Goal: Task Accomplishment & Management: Complete application form

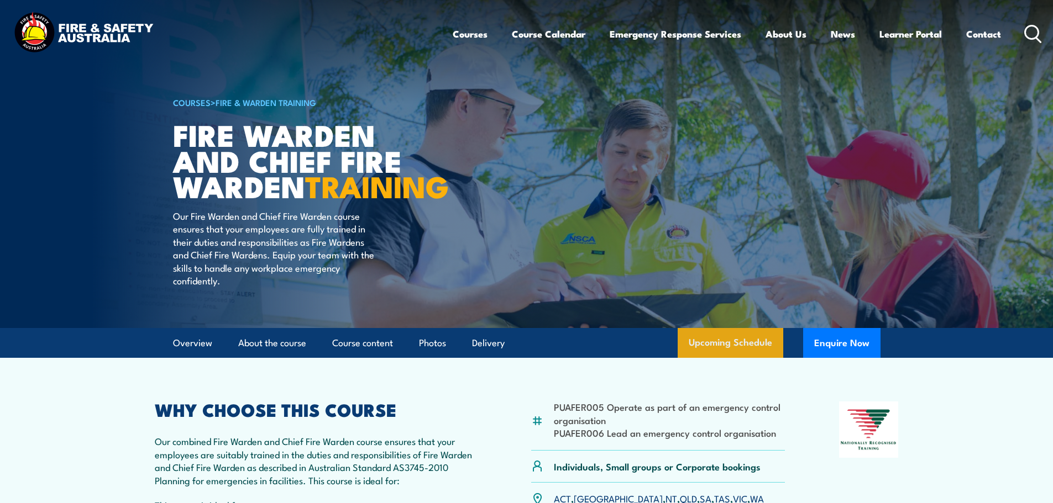
click at [733, 358] on link "Upcoming Schedule" at bounding box center [730, 343] width 106 height 30
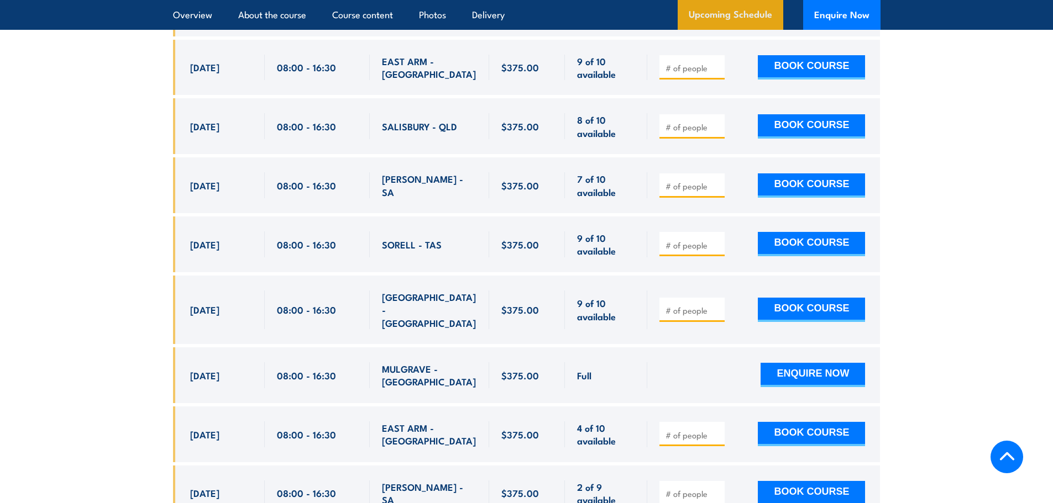
scroll to position [2355, 0]
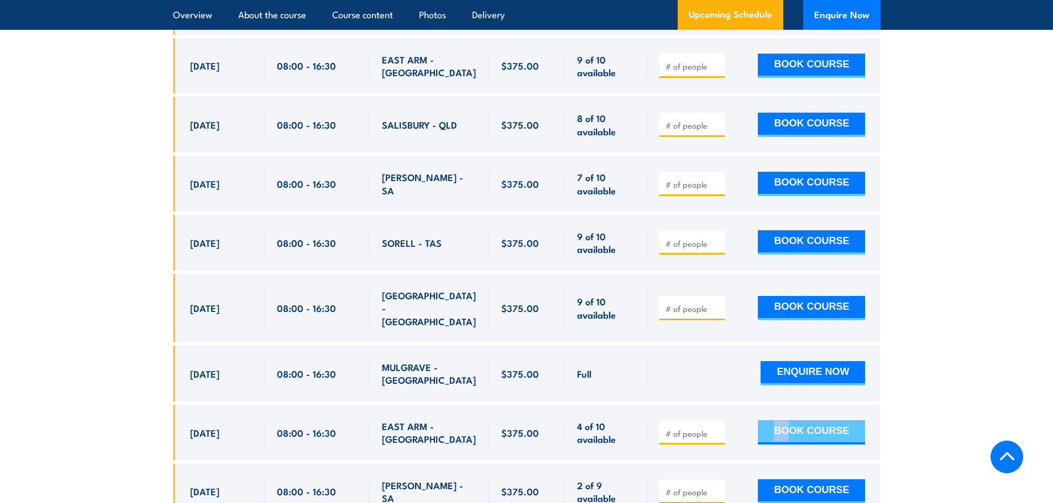
drag, startPoint x: 733, startPoint y: 370, endPoint x: 791, endPoint y: 385, distance: 59.4
click at [791, 405] on div at bounding box center [763, 433] width 233 height 56
click at [791, 421] on button "BOOK COURSE" at bounding box center [811, 433] width 107 height 24
type input "2"
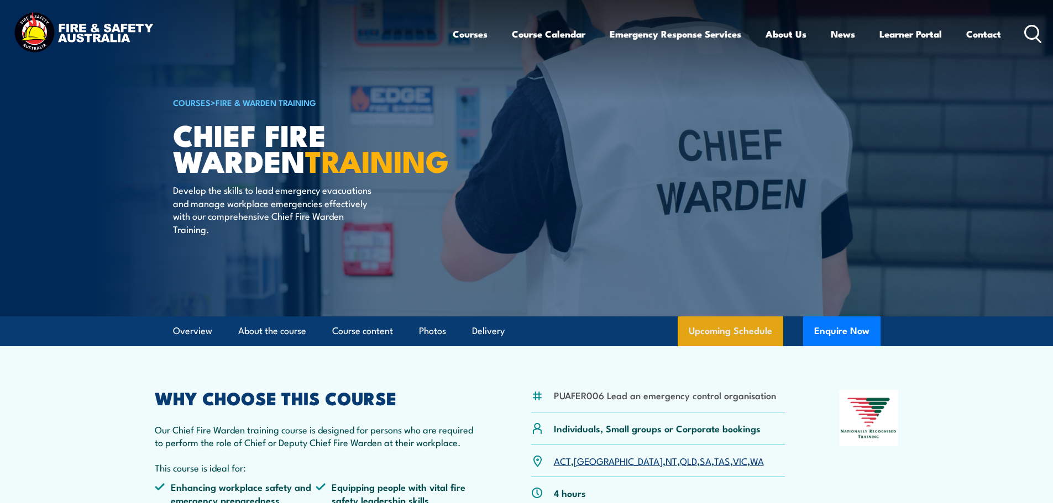
click at [722, 330] on link "Upcoming Schedule" at bounding box center [730, 332] width 106 height 30
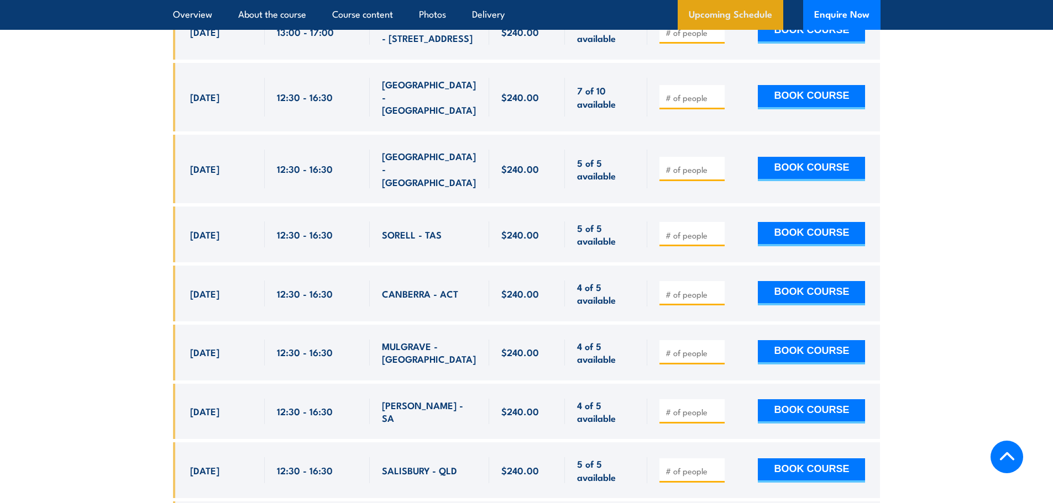
scroll to position [3054, 0]
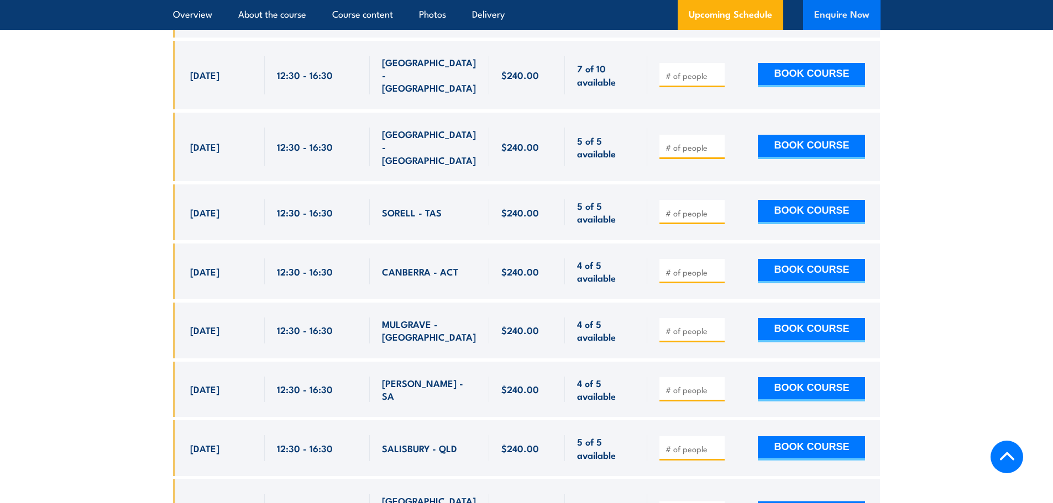
click at [839, 9] on button "Enquire Now" at bounding box center [841, 15] width 77 height 30
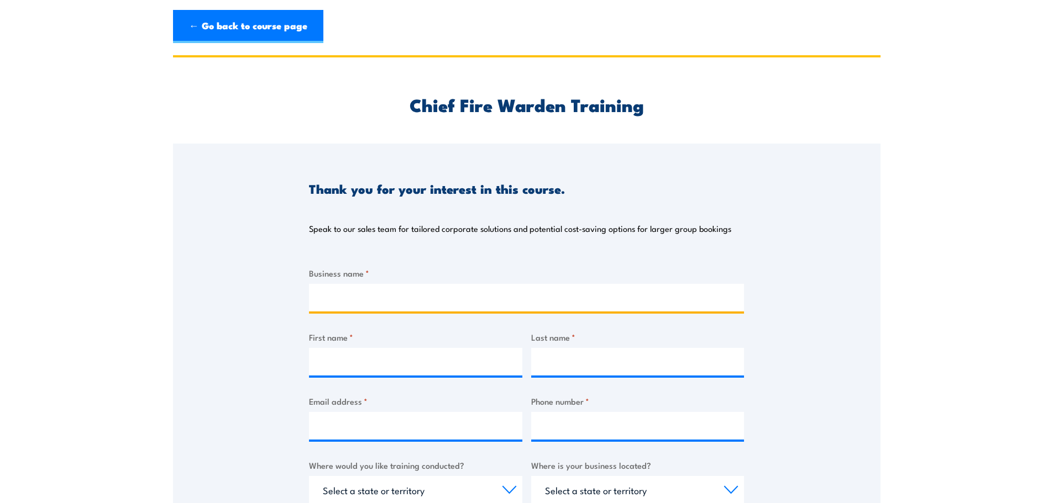
click at [317, 299] on input "Business name *" at bounding box center [526, 298] width 435 height 28
type input "Labelmakers Group Pty Ltd"
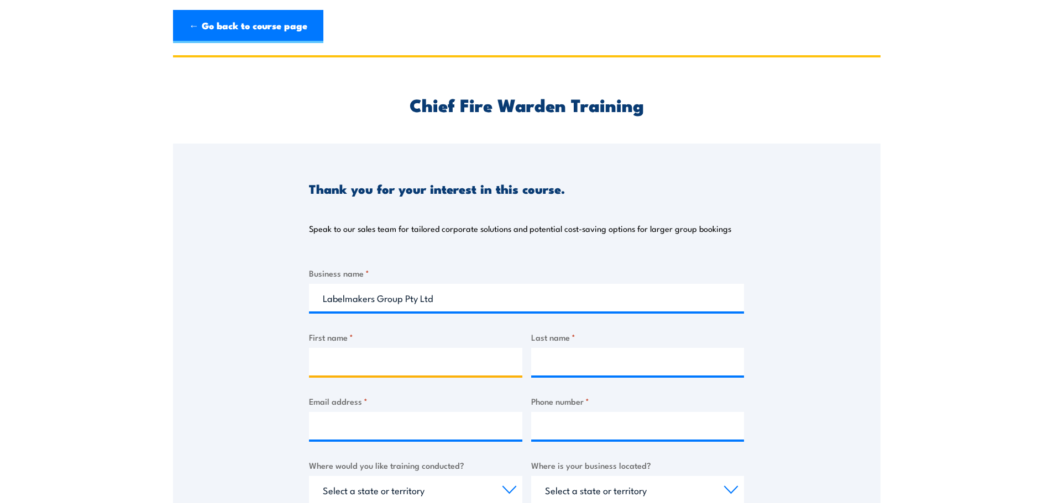
click at [316, 363] on input "First name *" at bounding box center [415, 362] width 213 height 28
type input "Farshad"
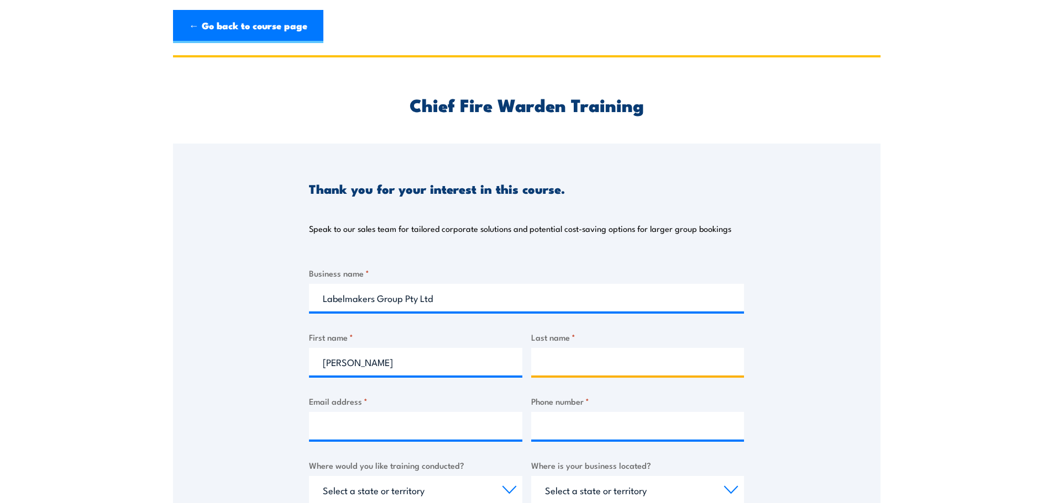
click at [555, 361] on input "Last name *" at bounding box center [637, 362] width 213 height 28
type input "Khajenouri"
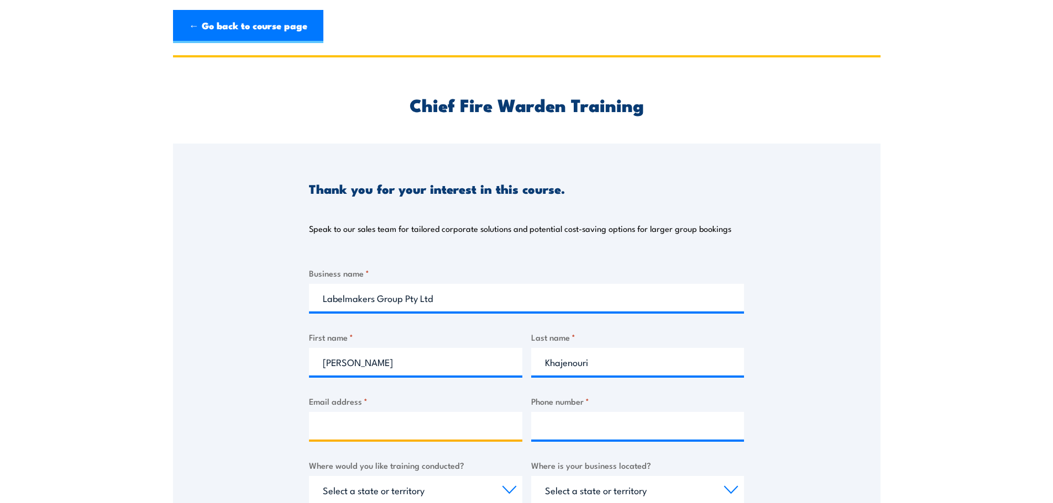
click at [330, 427] on input "Email address *" at bounding box center [415, 426] width 213 height 28
type input "fkhajenouri@labelmakers.com.au"
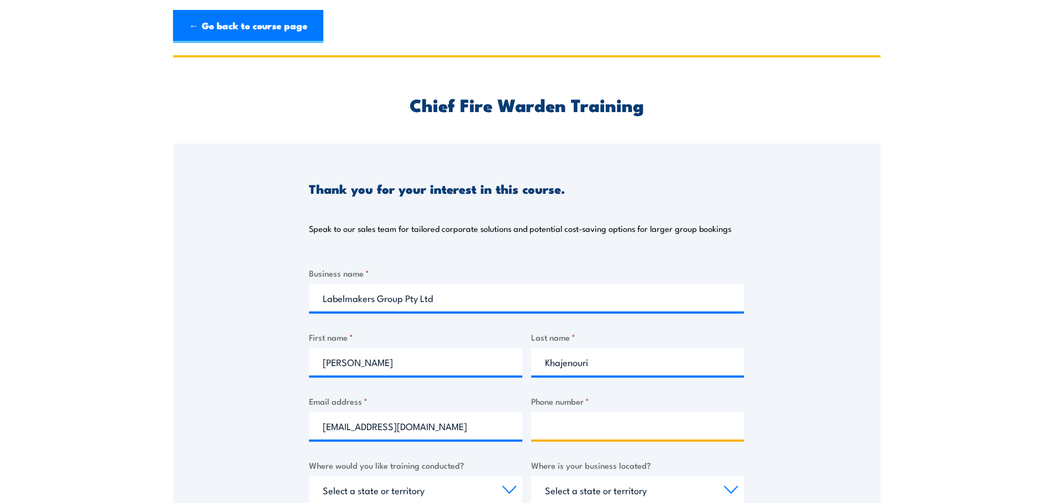
click at [541, 430] on input "Phone number *" at bounding box center [637, 426] width 213 height 28
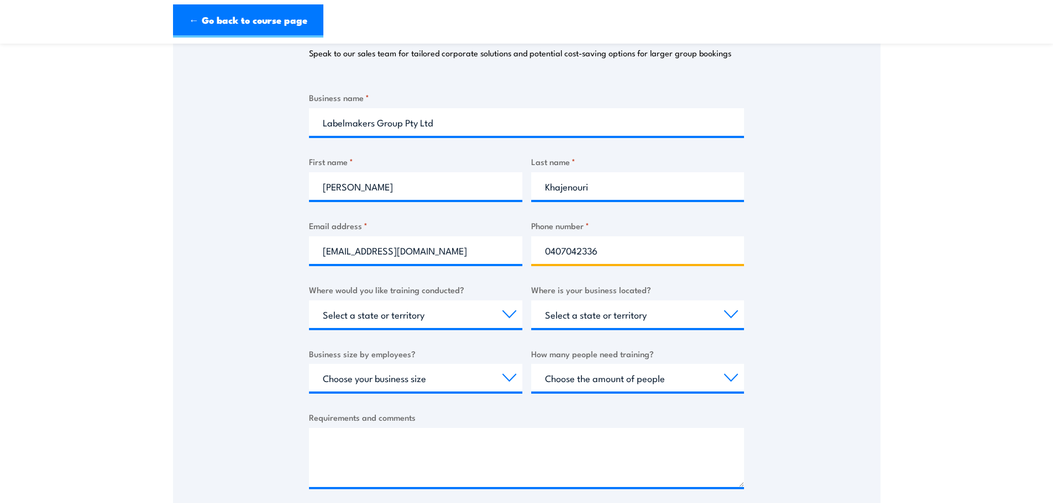
scroll to position [177, 0]
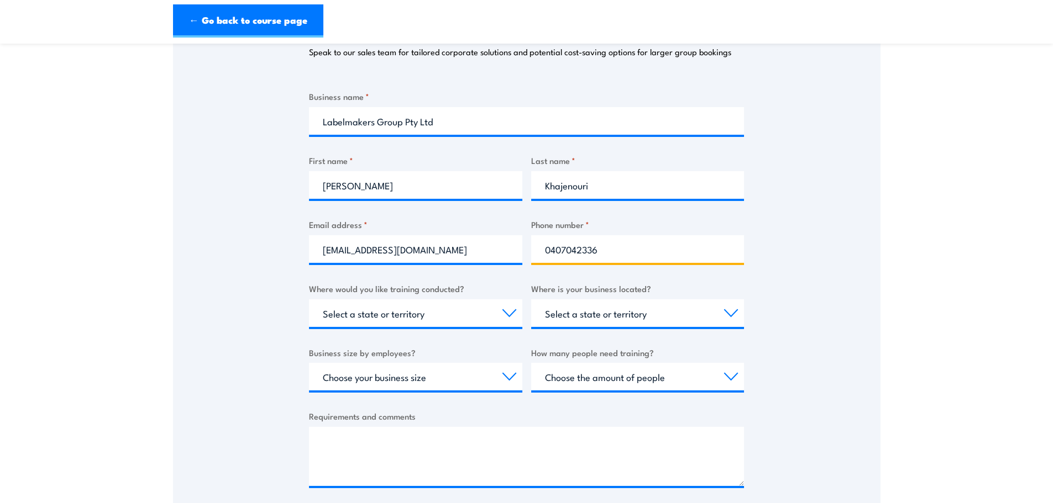
type input "0407042336"
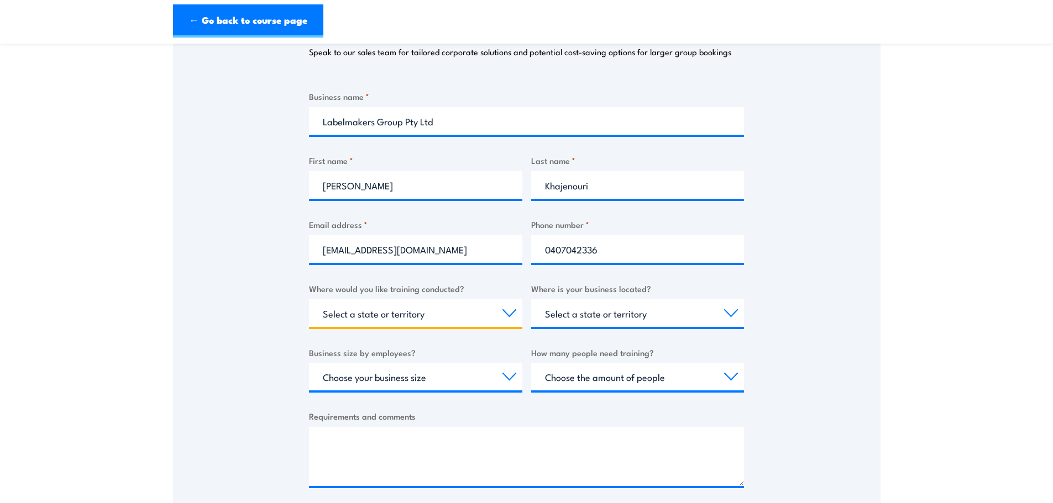
click at [508, 312] on select "Select a state or territory Nationally - multiple locations QLD NSW VIC SA ACT …" at bounding box center [415, 314] width 213 height 28
select select "VIC"
click at [309, 300] on select "Select a state or territory Nationally - multiple locations QLD NSW VIC SA ACT …" at bounding box center [415, 314] width 213 height 28
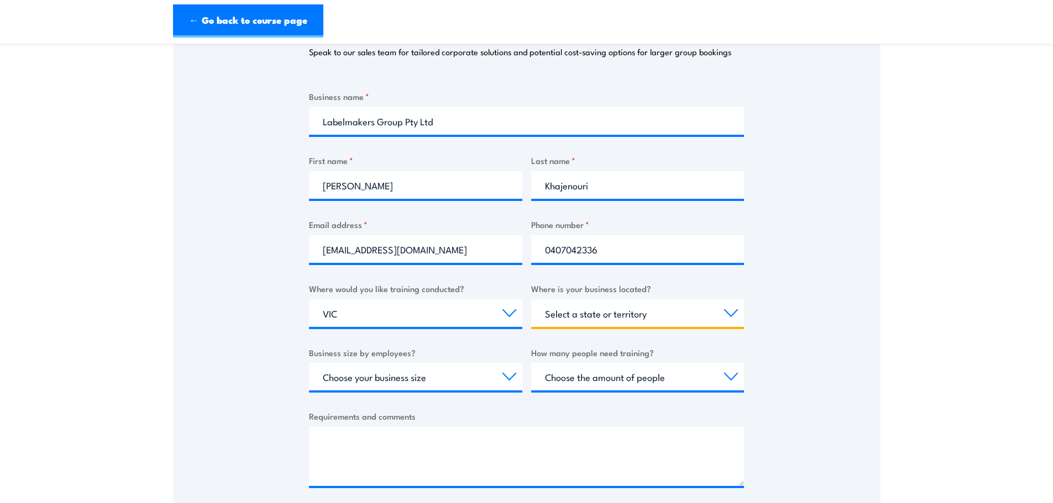
click at [729, 316] on select "Select a state or territory QLD NSW VIC SA ACT WA TAS NT" at bounding box center [637, 314] width 213 height 28
select select "VIC"
click at [531, 300] on select "Select a state or territory QLD NSW VIC SA ACT WA TAS NT" at bounding box center [637, 314] width 213 height 28
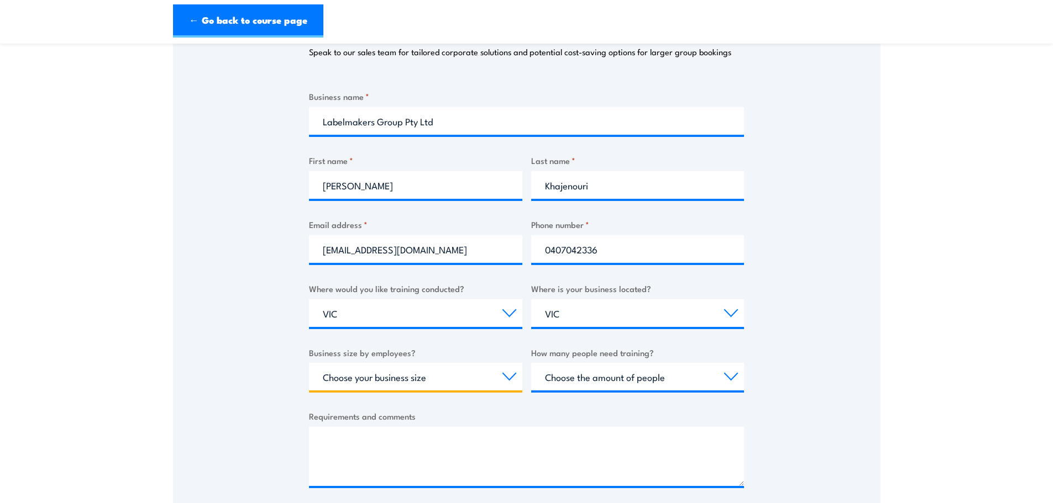
click at [509, 372] on select "Choose your business size 1 to 19 20 to 199 200+" at bounding box center [415, 377] width 213 height 28
select select "200+"
click at [309, 363] on select "Choose your business size 1 to 19 20 to 199 200+" at bounding box center [415, 377] width 213 height 28
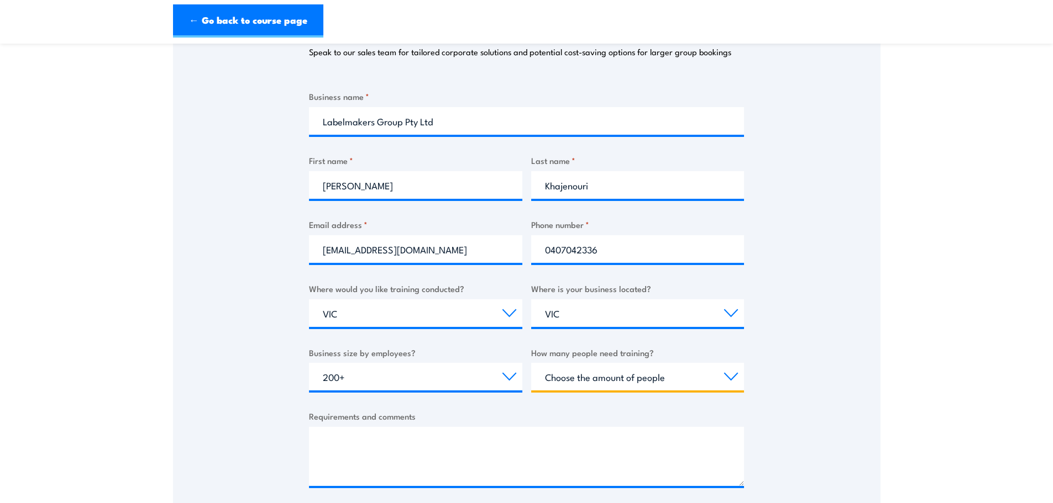
click at [729, 374] on select "Choose the amount of people 1 to 4 5 to 19 20+" at bounding box center [637, 377] width 213 height 28
select select "5 to 19"
click at [531, 363] on select "Choose the amount of people 1 to 4 5 to 19 20+" at bounding box center [637, 377] width 213 height 28
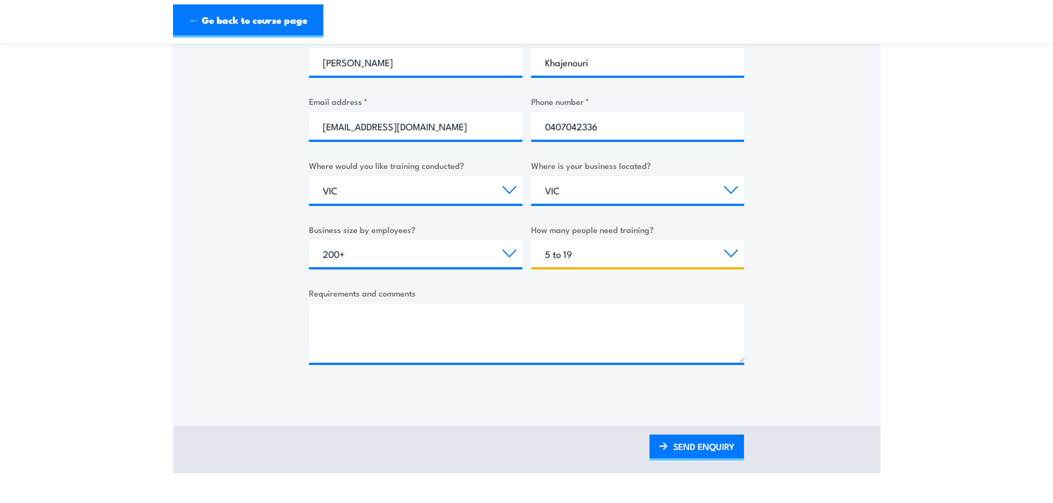
scroll to position [309, 0]
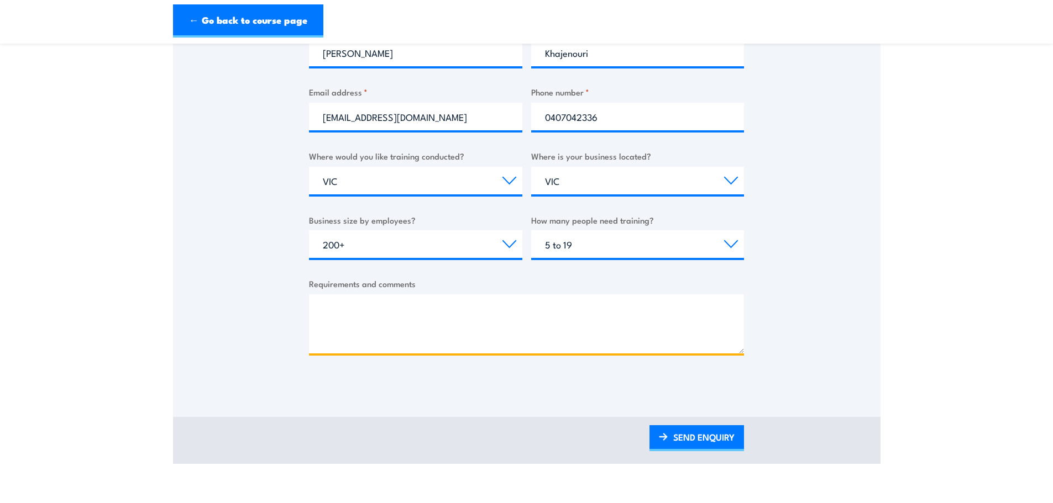
click at [349, 306] on textarea "Requirements and comments" at bounding box center [526, 324] width 435 height 59
type textarea "Can you do onsite training"
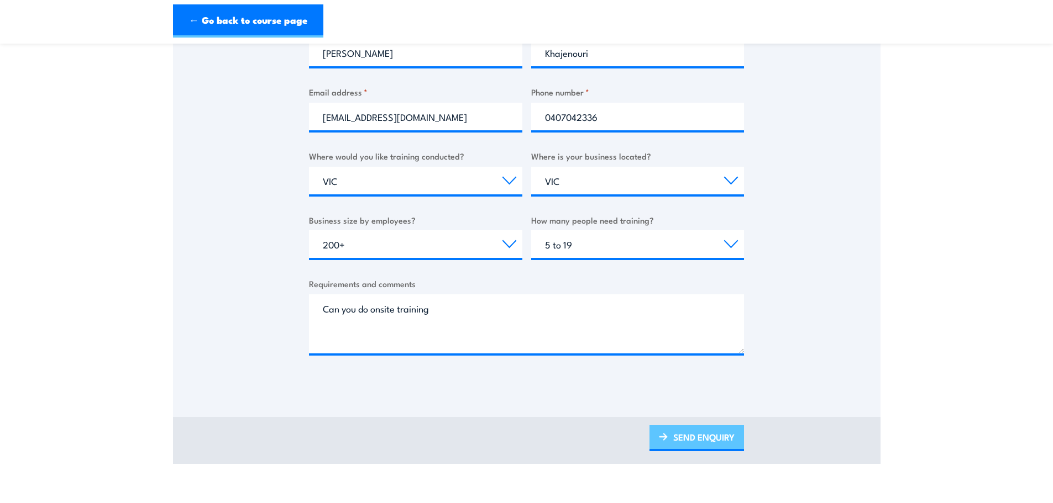
click at [682, 438] on link "SEND ENQUIRY" at bounding box center [696, 439] width 94 height 26
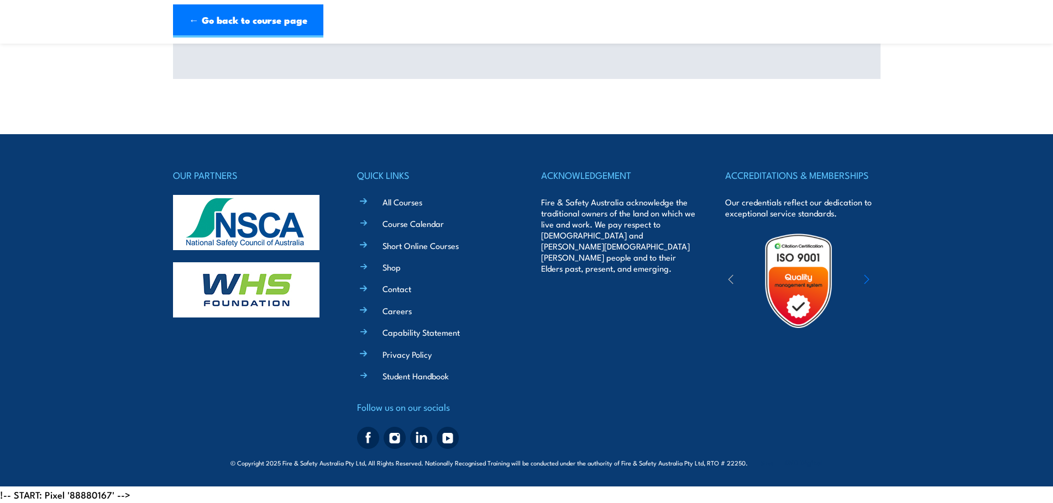
scroll to position [298, 0]
